Goal: Task Accomplishment & Management: Use online tool/utility

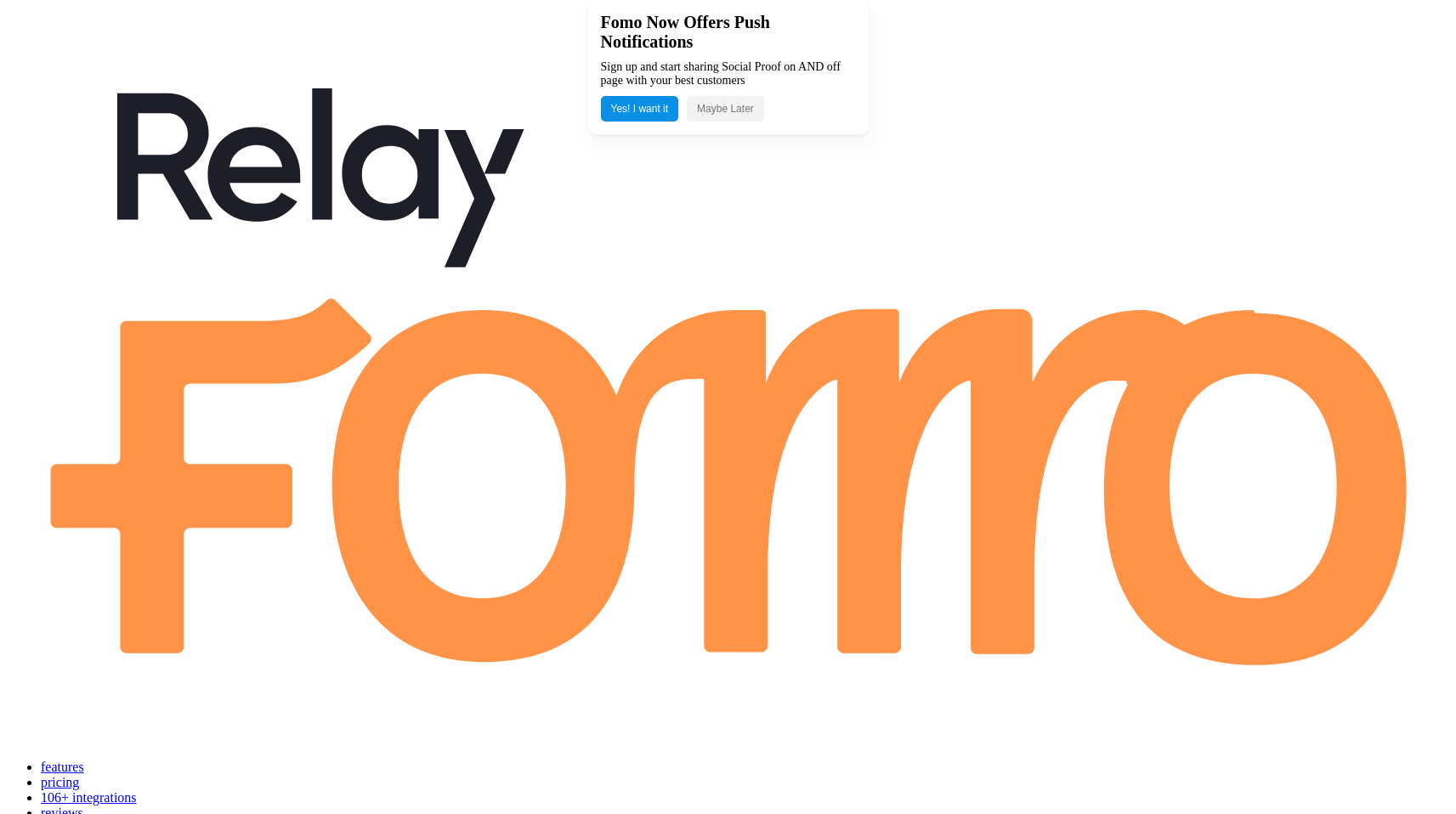
click at [738, 113] on button "Maybe Later" at bounding box center [725, 108] width 77 height 26
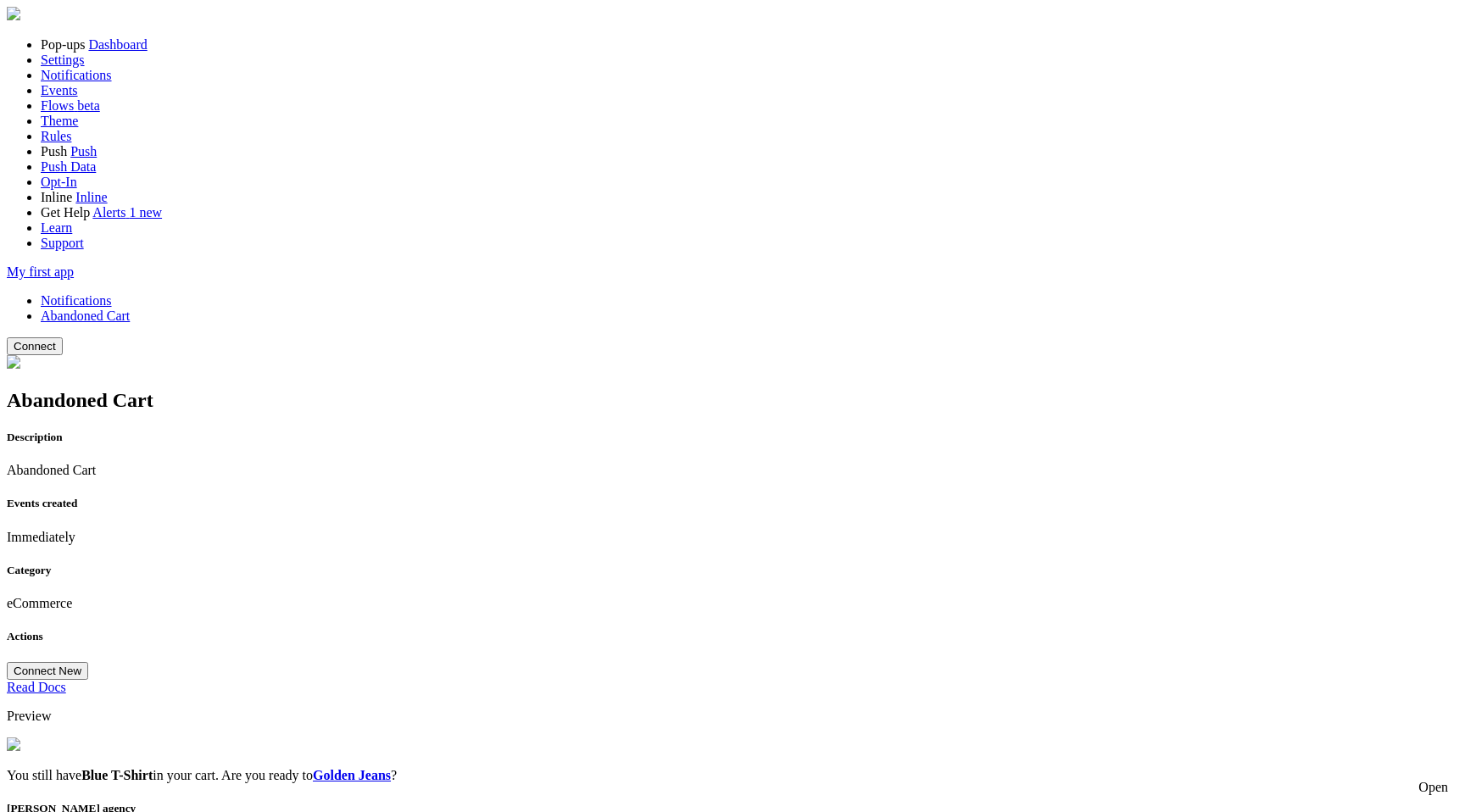
click at [112, 294] on link "Notifications" at bounding box center [76, 300] width 71 height 14
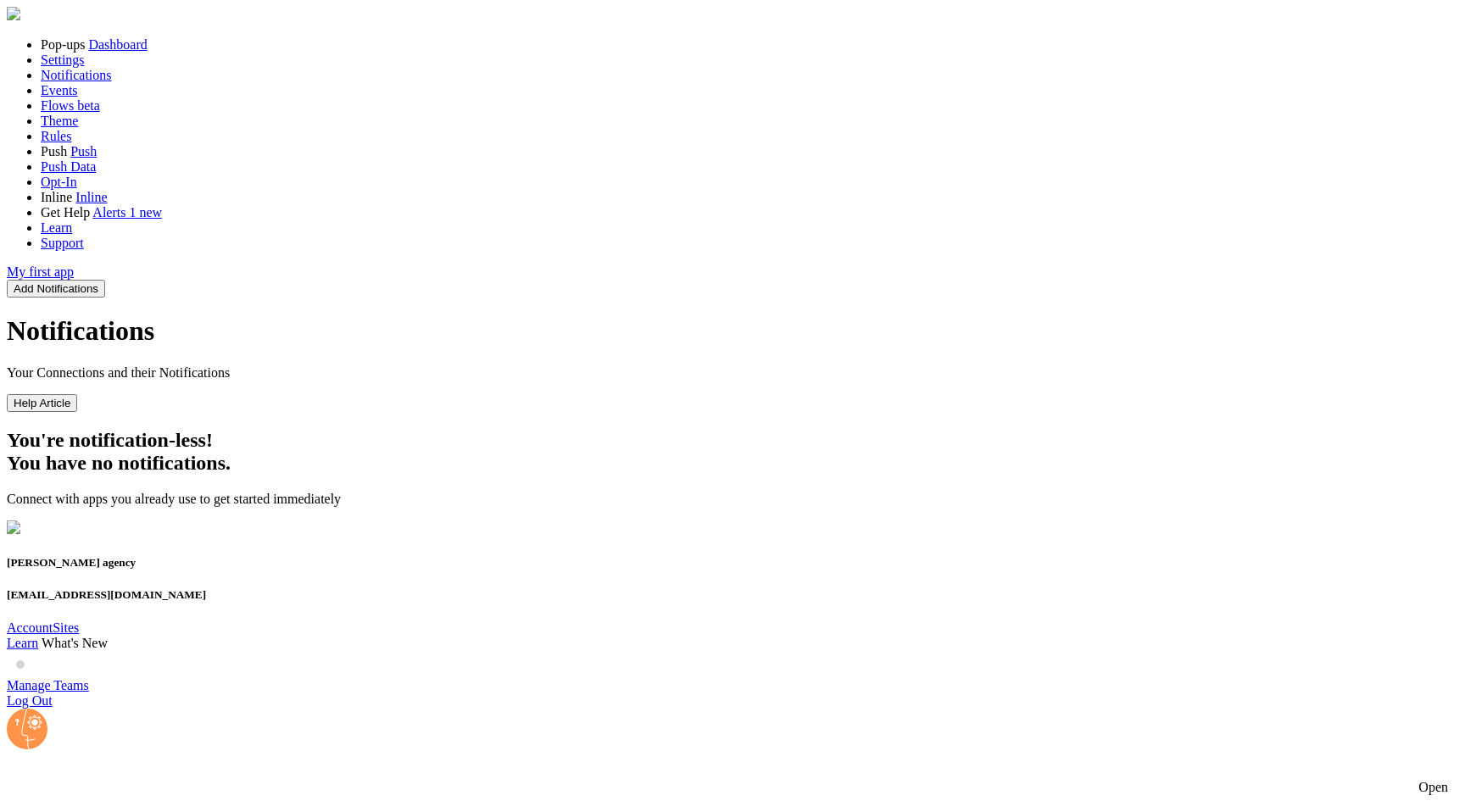
click at [105, 280] on button "Add Notifications" at bounding box center [56, 288] width 99 height 18
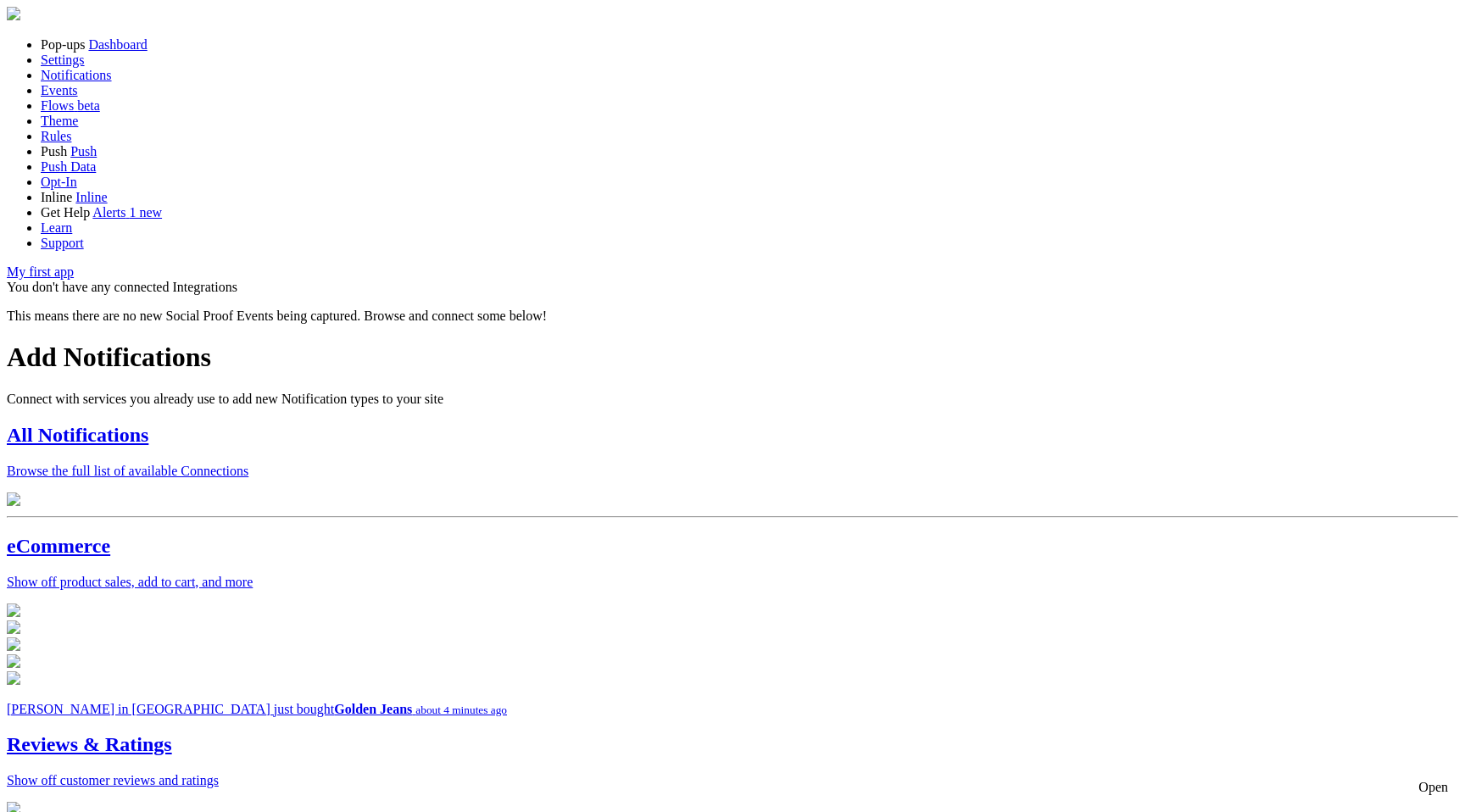
click at [562, 463] on p "Browse the full list of available Connections" at bounding box center [732, 471] width 1452 height 15
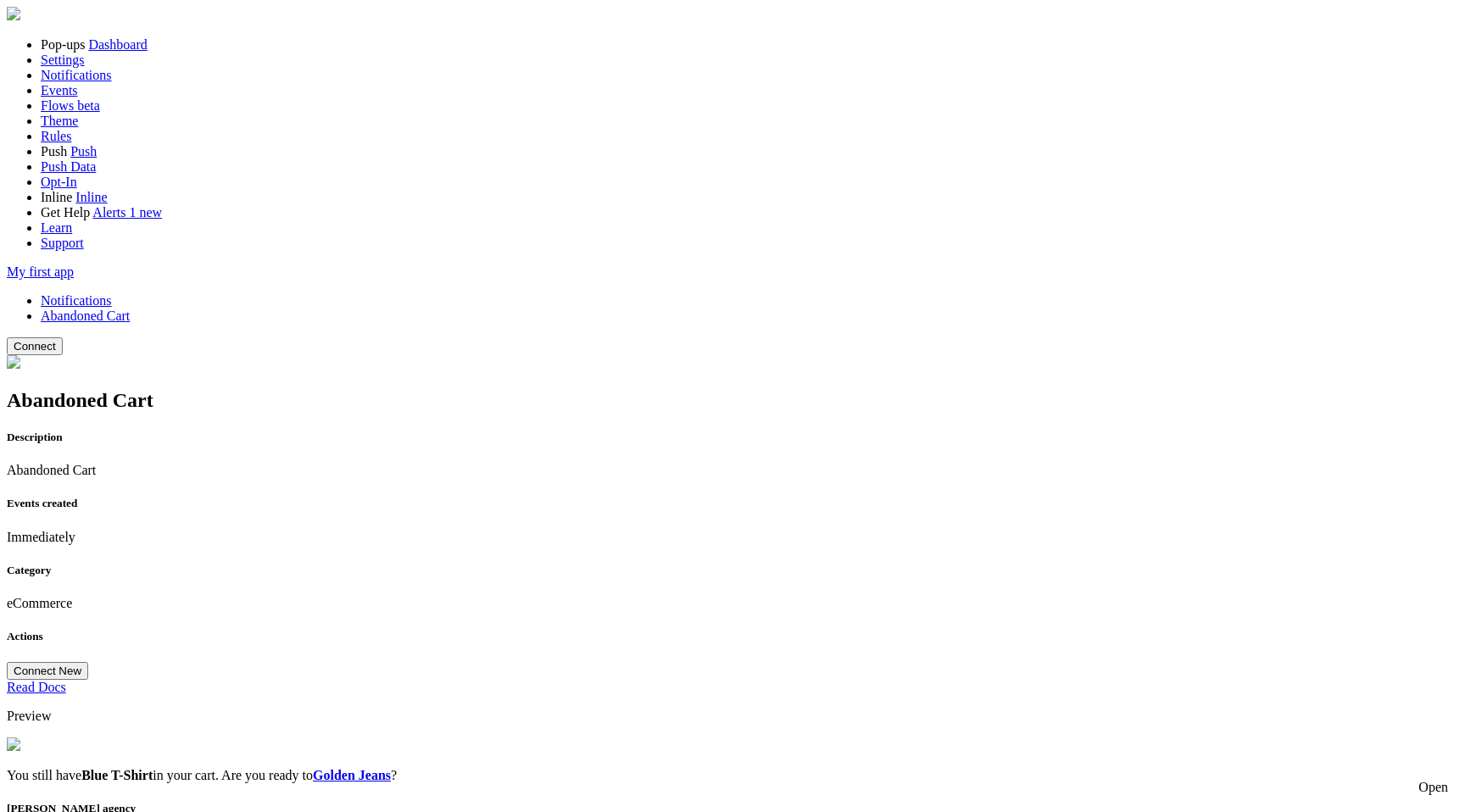
click at [63, 337] on button "Connect" at bounding box center [34, 346] width 56 height 18
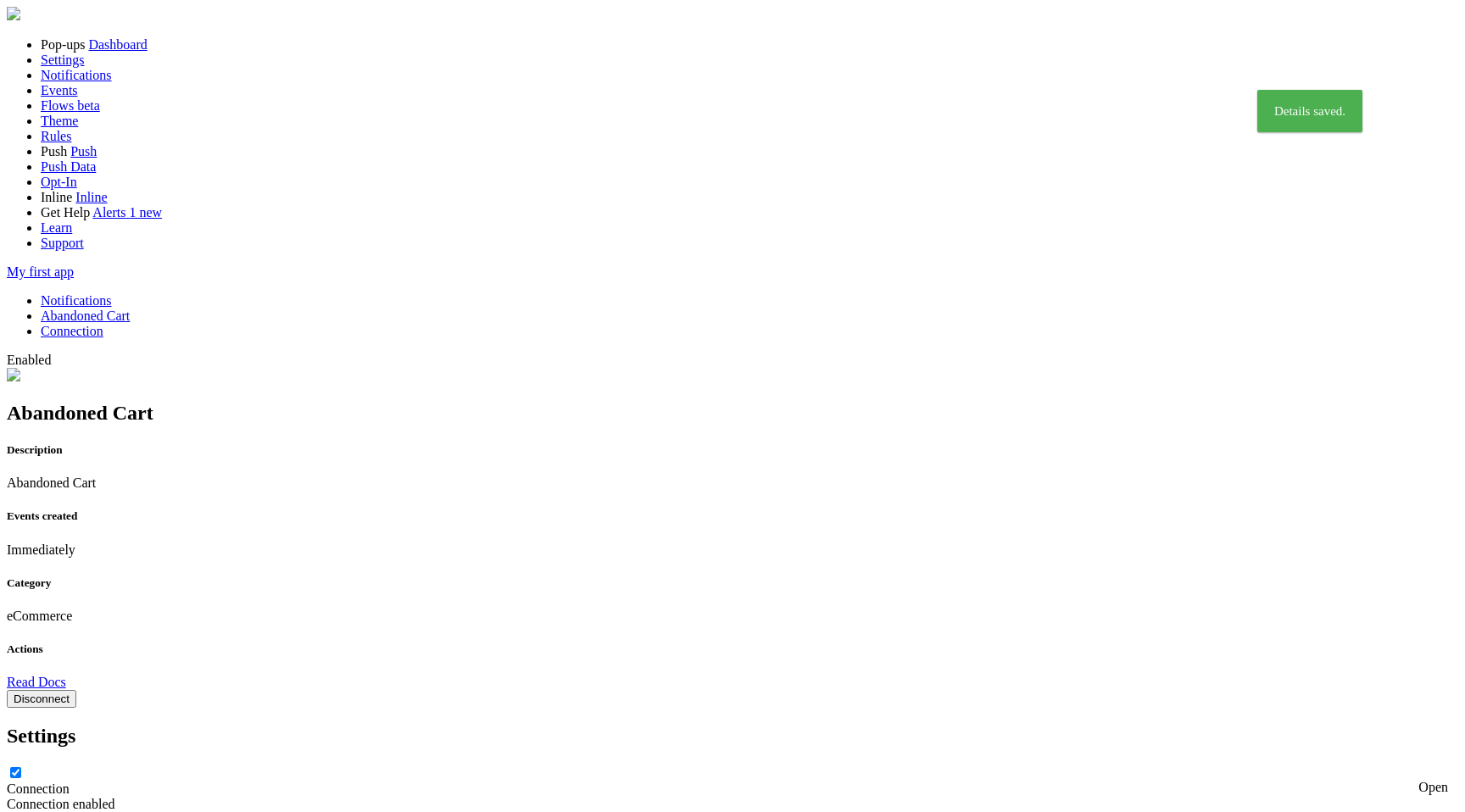
click at [112, 294] on link "Notifications" at bounding box center [76, 300] width 71 height 14
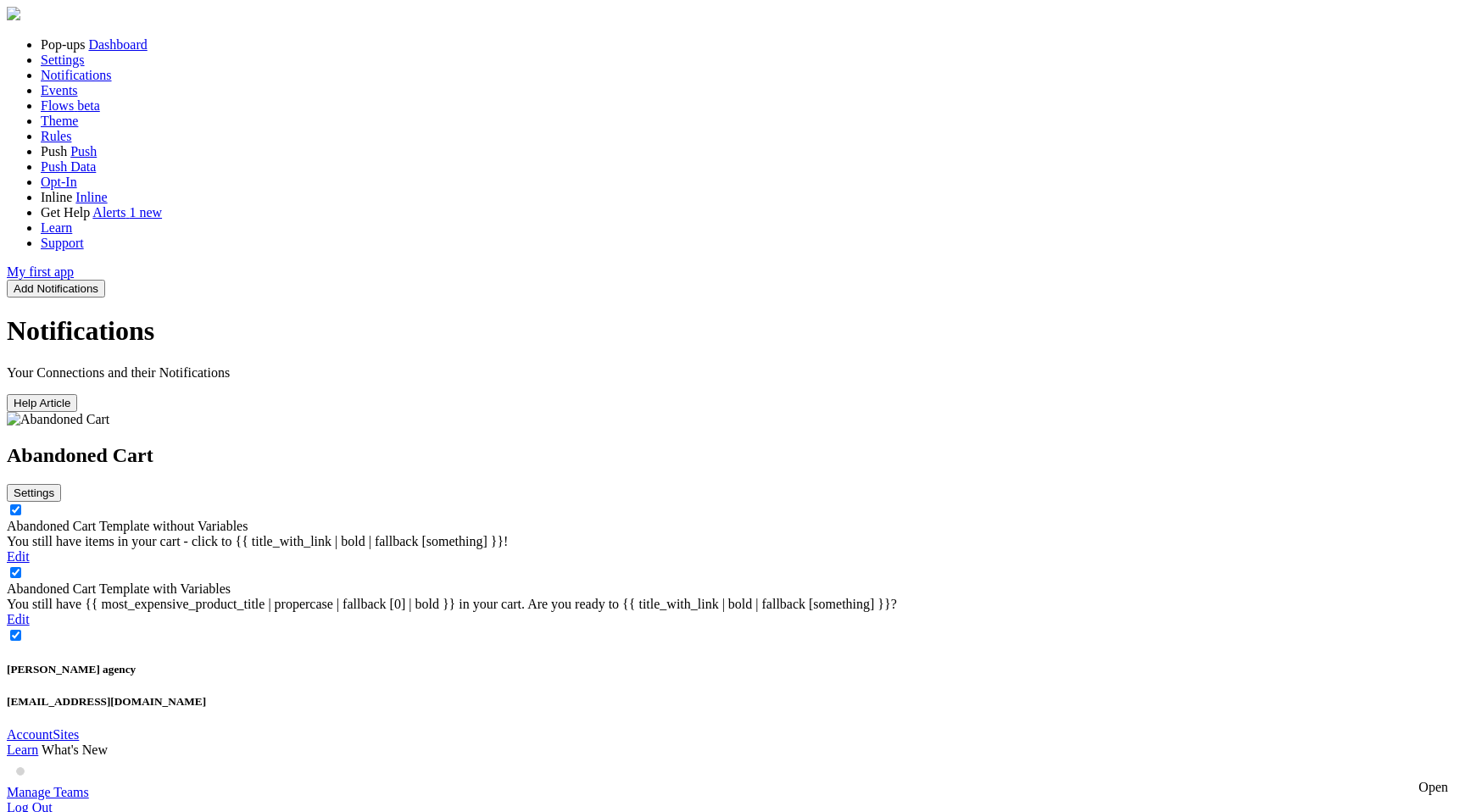
click at [748, 534] on div "You still have items in your cart - click to {{ title_with_link | bold | fallba…" at bounding box center [732, 542] width 1452 height 15
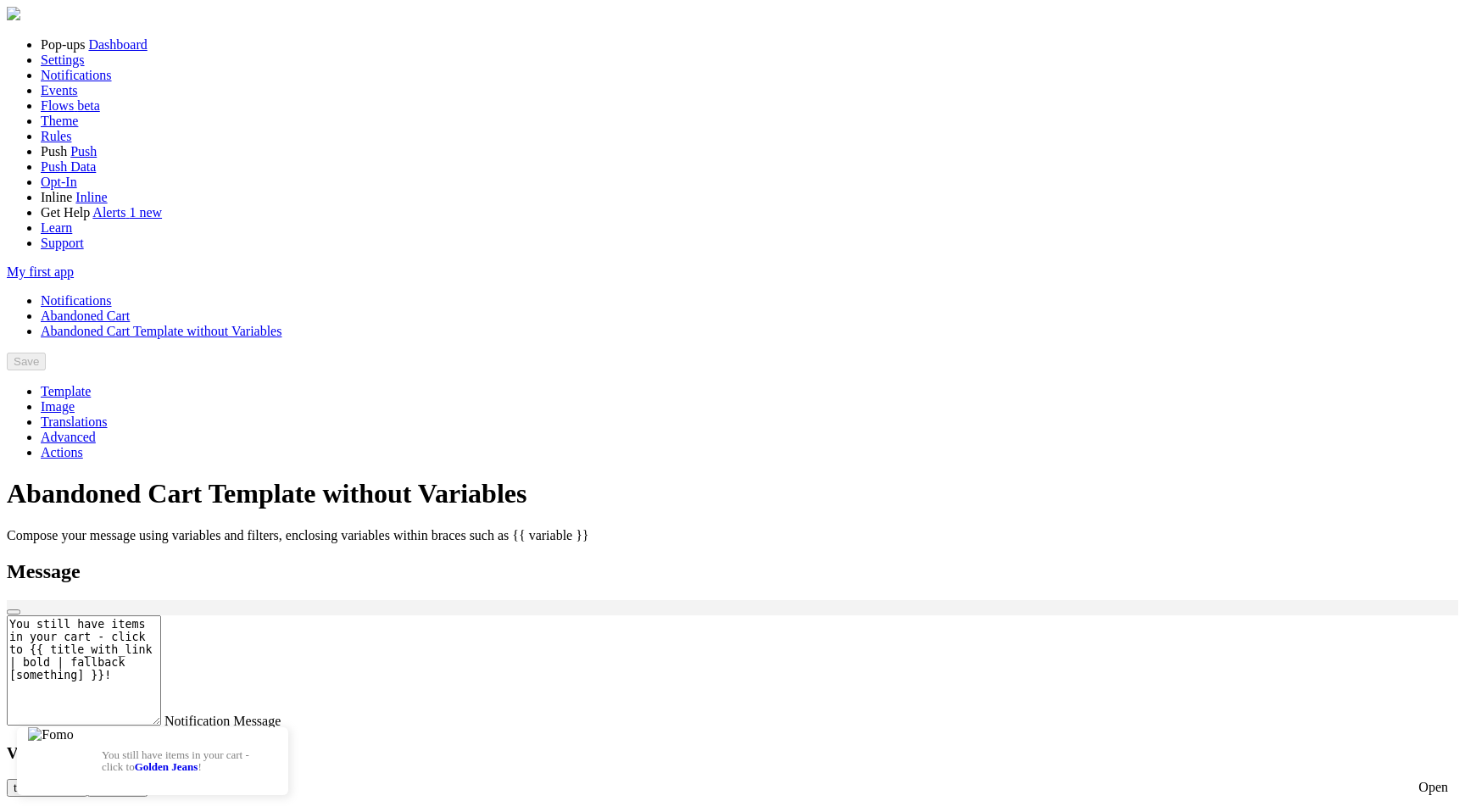
scroll to position [111, 0]
click at [112, 294] on link "Notifications" at bounding box center [76, 300] width 71 height 14
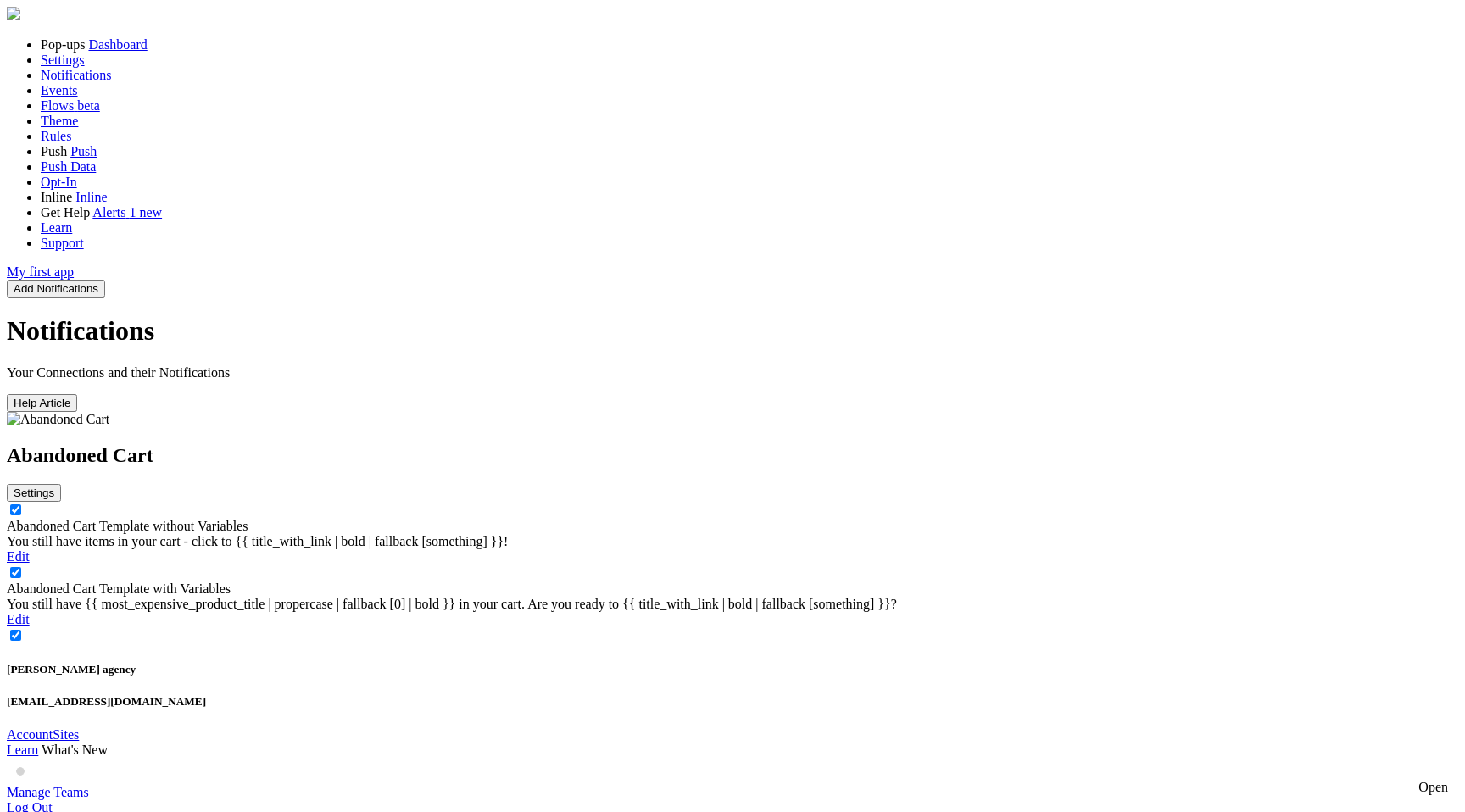
click at [247, 519] on link "Abandoned Cart Template without Variables" at bounding box center [127, 526] width 241 height 14
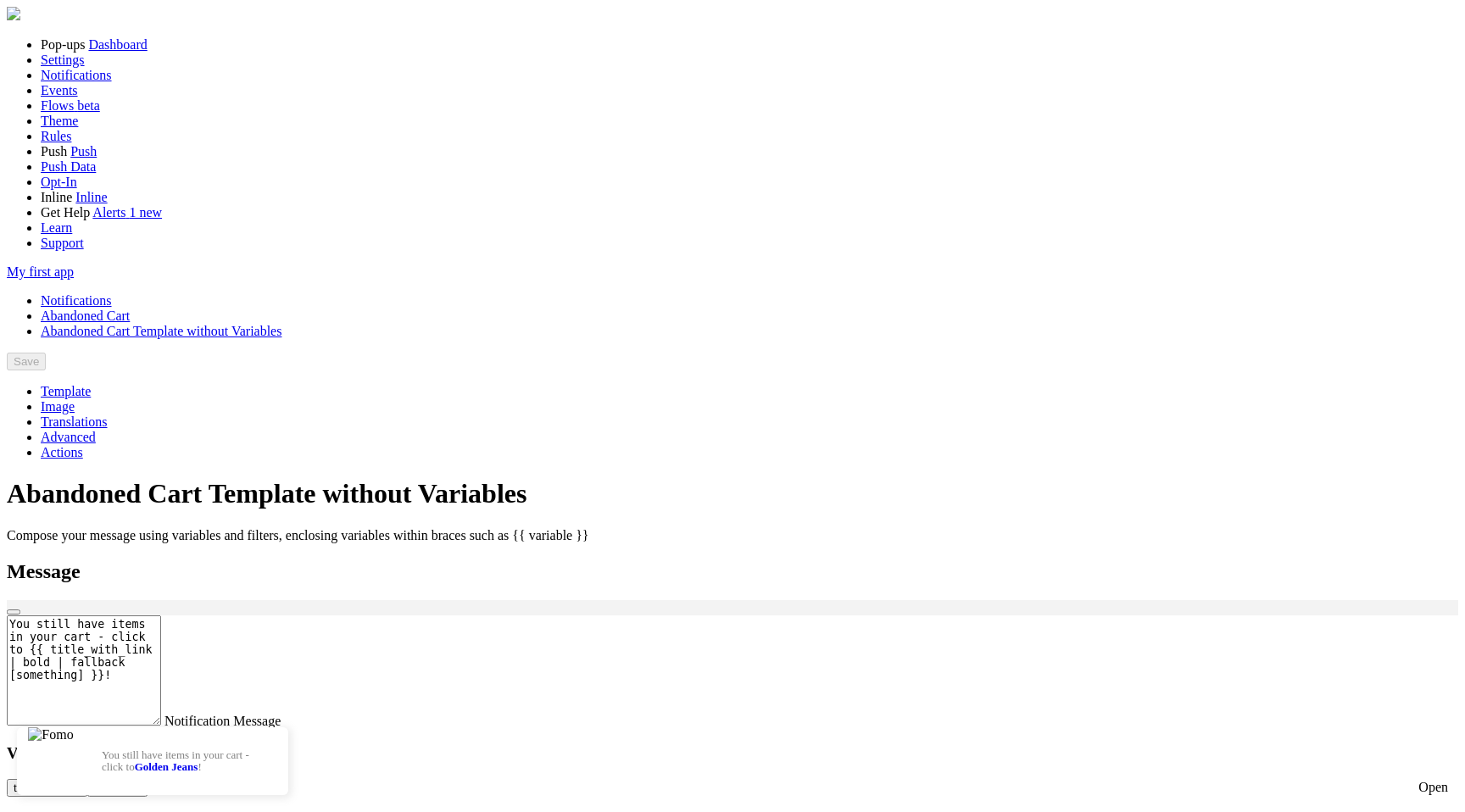
click at [112, 294] on link "Notifications" at bounding box center [76, 300] width 71 height 14
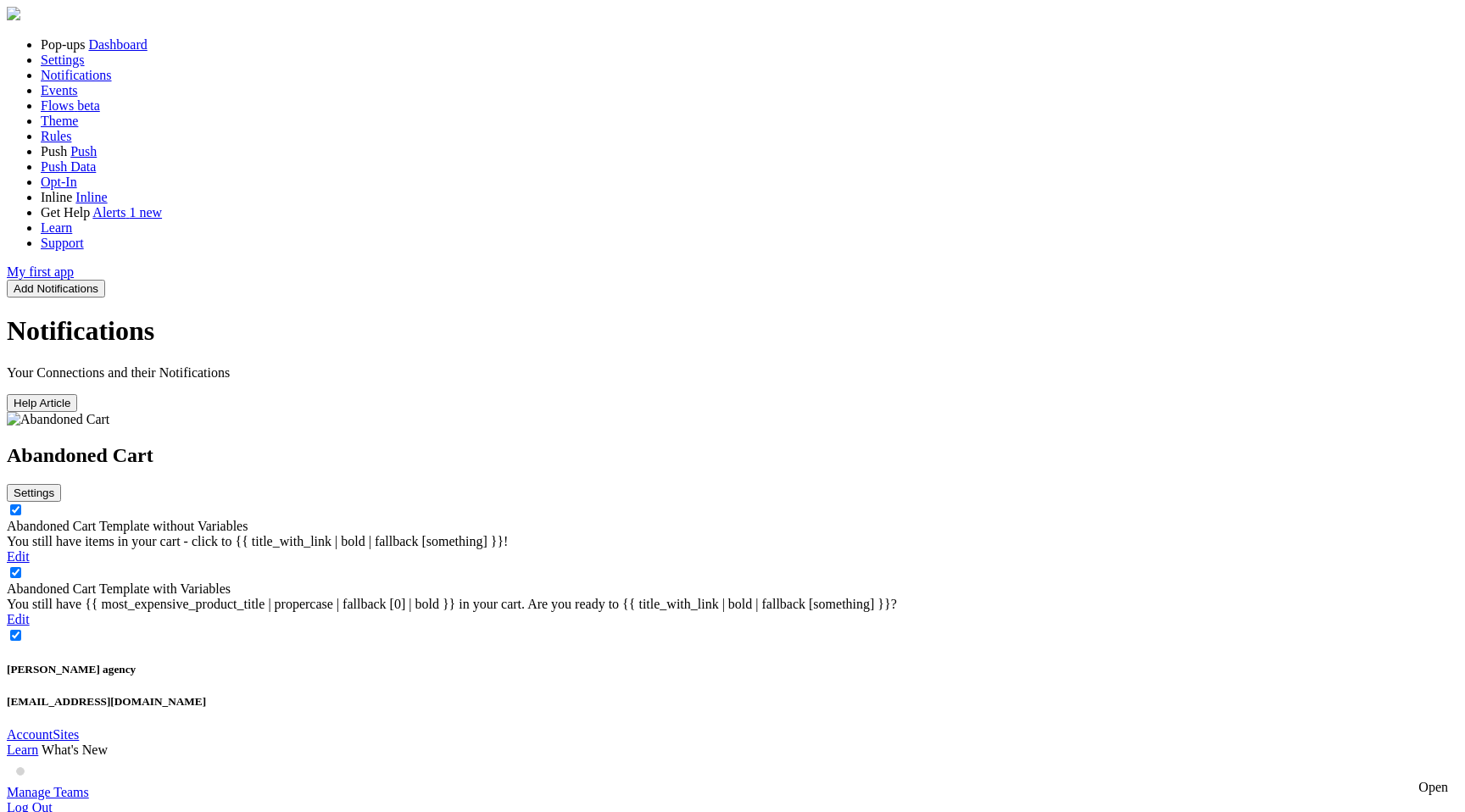
click at [230, 582] on link "Abandoned Cart Template with Variables" at bounding box center [118, 588] width 224 height 14
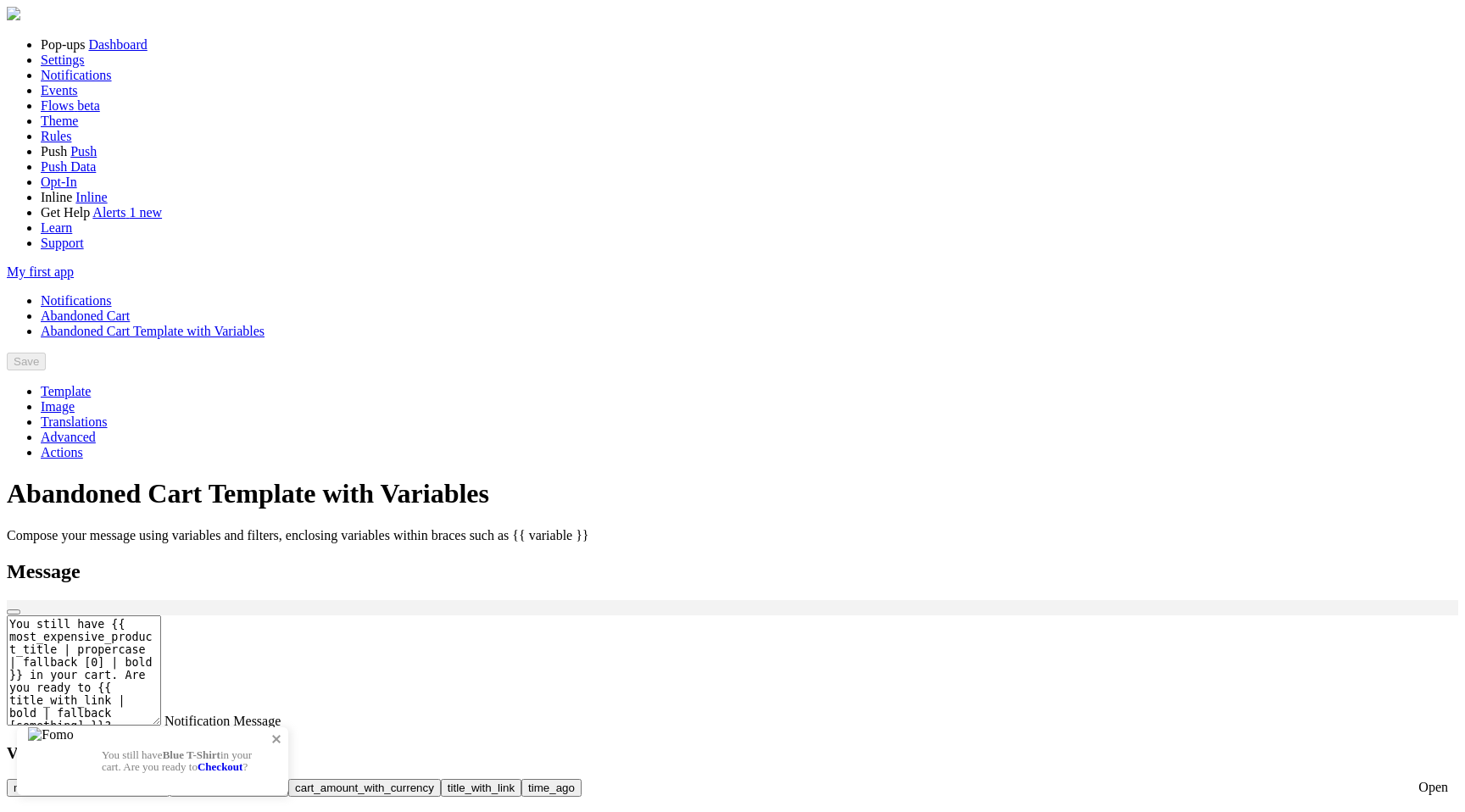
click at [243, 761] on link "Checkout" at bounding box center [219, 767] width 45 height 12
